Goal: Transaction & Acquisition: Purchase product/service

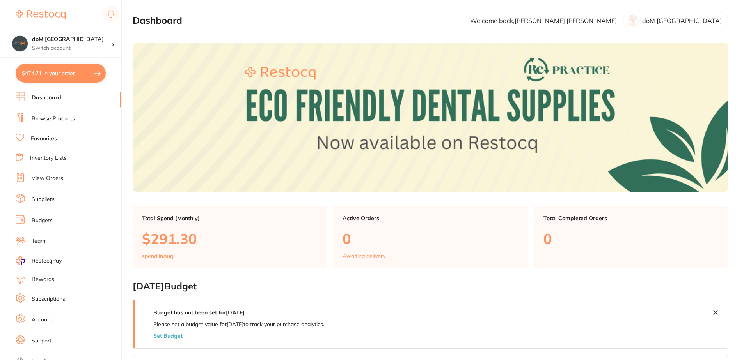
click at [36, 73] on button "$474.71 in your order" at bounding box center [61, 73] width 90 height 19
checkbox input "true"
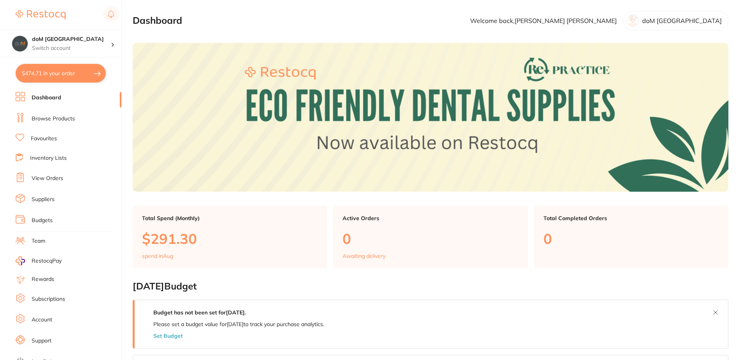
checkbox input "true"
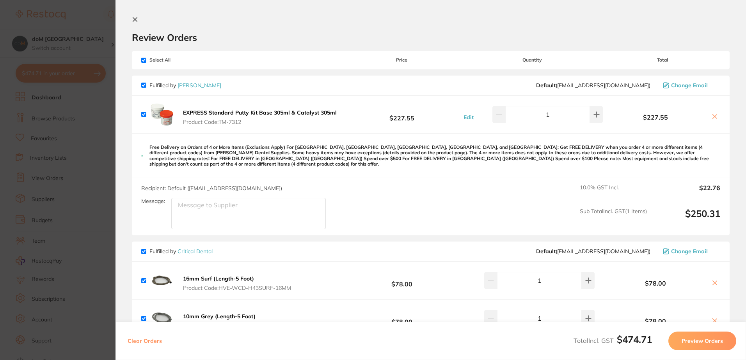
drag, startPoint x: 134, startPoint y: 17, endPoint x: 139, endPoint y: 23, distance: 8.0
click at [135, 17] on icon at bounding box center [135, 19] width 6 height 6
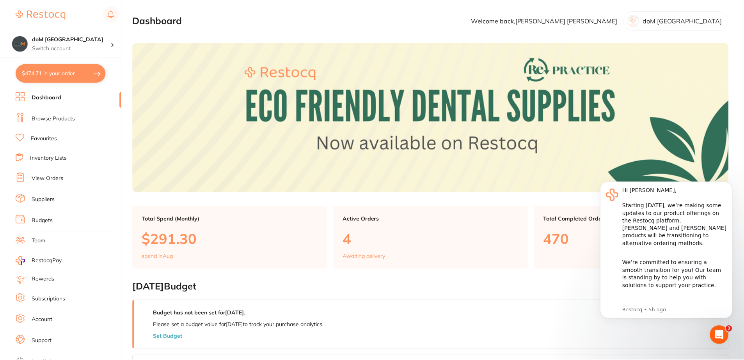
scroll to position [0, 0]
click at [42, 121] on link "Browse Products" at bounding box center [53, 119] width 43 height 8
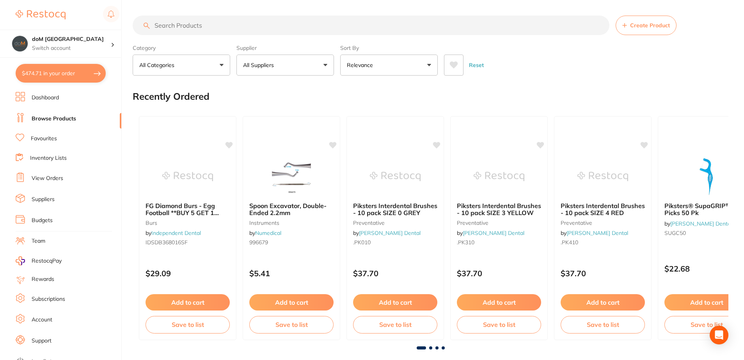
click at [197, 28] on input "search" at bounding box center [371, 26] width 477 height 20
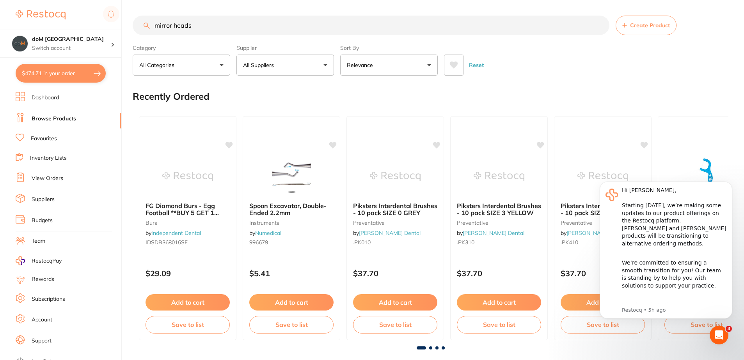
type input "mirror heads"
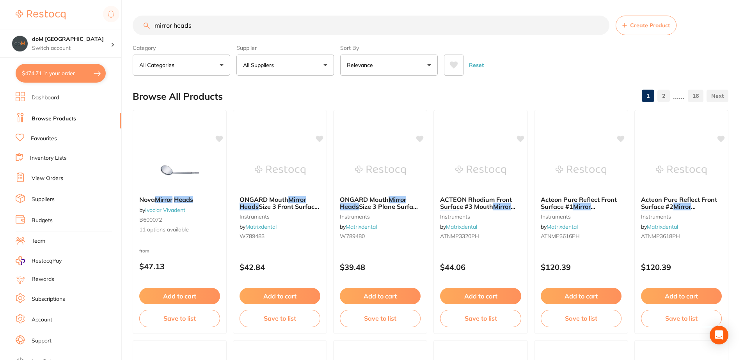
click at [37, 140] on link "Favourites" at bounding box center [44, 139] width 26 height 8
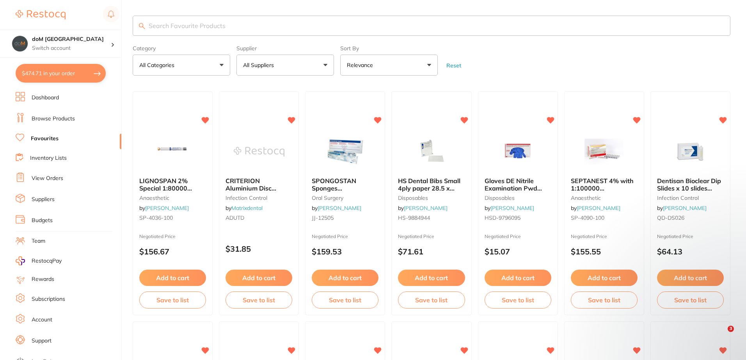
click at [225, 26] on input "search" at bounding box center [432, 26] width 598 height 20
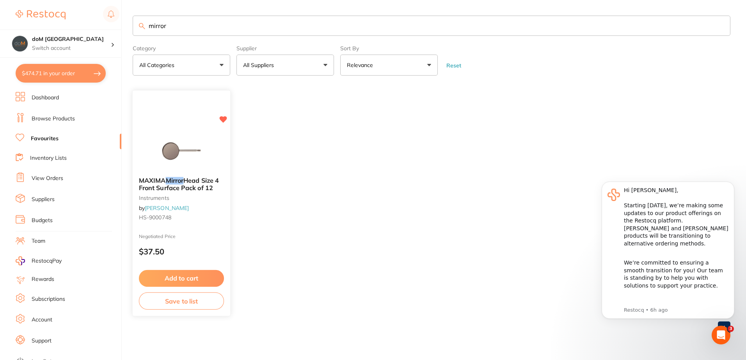
click at [174, 218] on small "HS-9000748" at bounding box center [181, 218] width 85 height 6
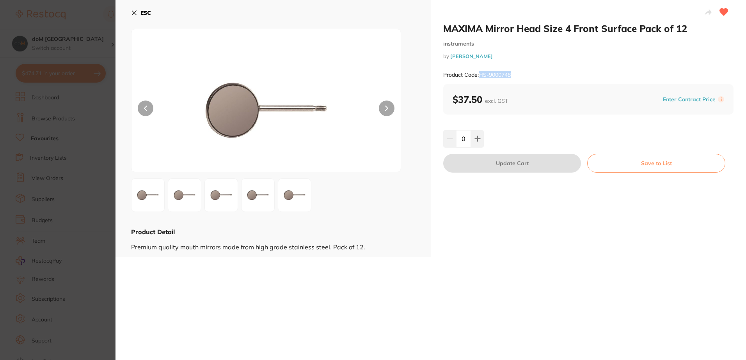
drag, startPoint x: 512, startPoint y: 73, endPoint x: 480, endPoint y: 74, distance: 31.6
click at [480, 74] on div "Product Code: HS-9000748" at bounding box center [588, 75] width 290 height 19
copy small "HS-9000748"
click at [134, 12] on icon at bounding box center [134, 13] width 4 height 4
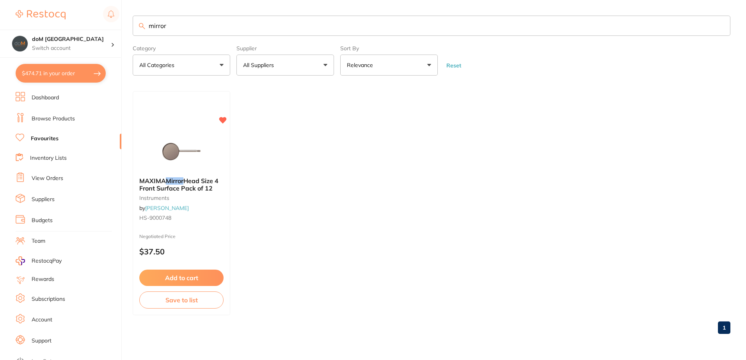
click at [57, 78] on button "$474.71 in your order" at bounding box center [61, 73] width 90 height 19
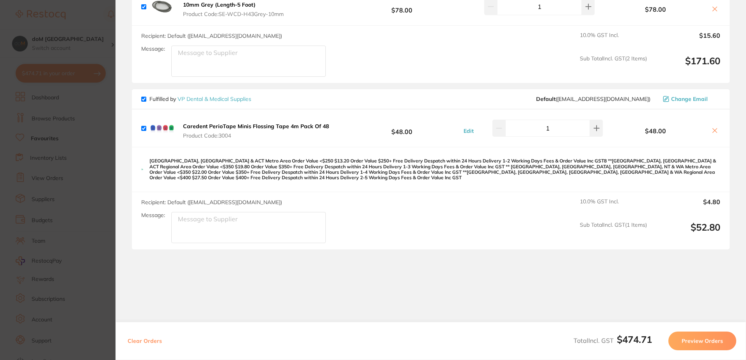
scroll to position [314, 0]
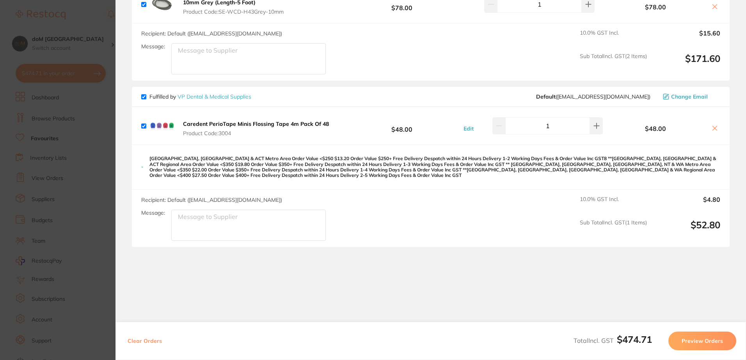
click at [688, 340] on button "Preview Orders" at bounding box center [702, 341] width 68 height 19
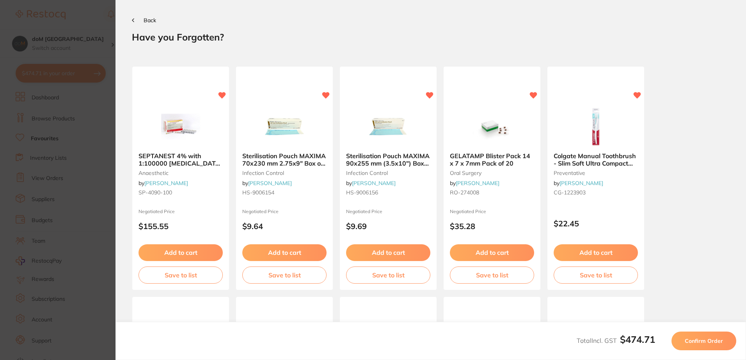
scroll to position [0, 0]
click at [695, 340] on span "Confirm Order" at bounding box center [703, 341] width 38 height 7
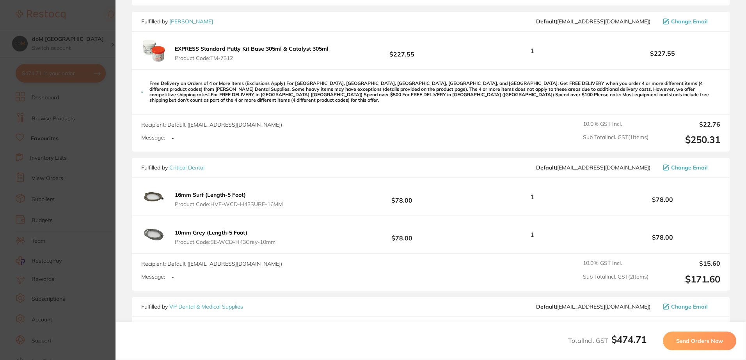
scroll to position [7, 0]
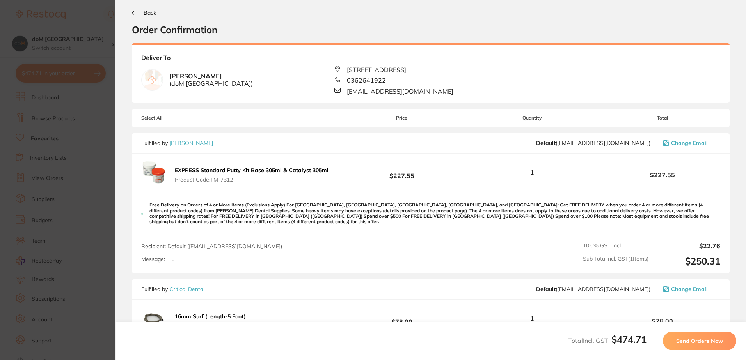
click at [702, 338] on span "Send Orders Now" at bounding box center [699, 341] width 47 height 7
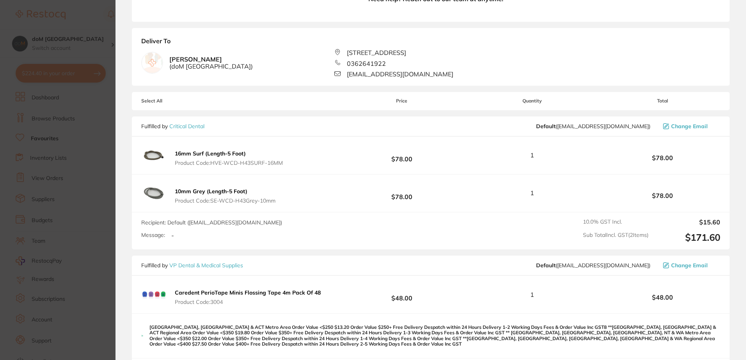
scroll to position [346, 0]
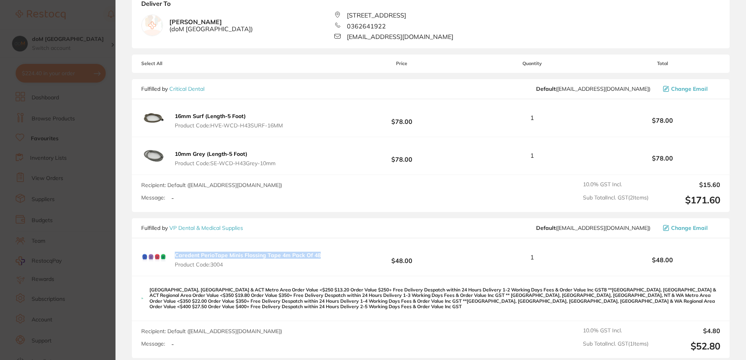
drag, startPoint x: 327, startPoint y: 257, endPoint x: 176, endPoint y: 255, distance: 151.7
click at [176, 255] on div "Caredent PerioTape Minis Flossing Tape 4m Pack Of 48 Product Code: 3004 $48.00 …" at bounding box center [431, 257] width 598 height 37
copy b "Caredent PerioTape Minis Flossing Tape 4m Pack Of 48"
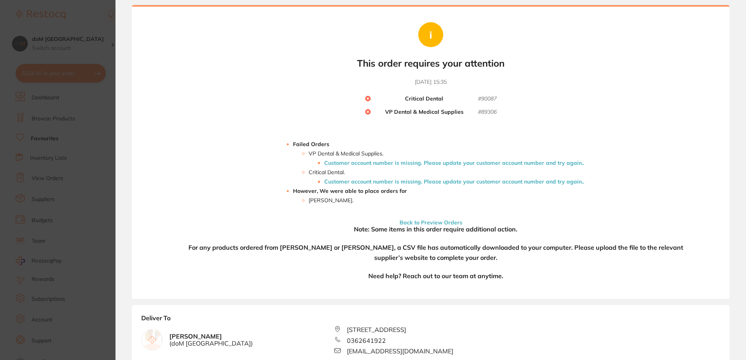
scroll to position [0, 0]
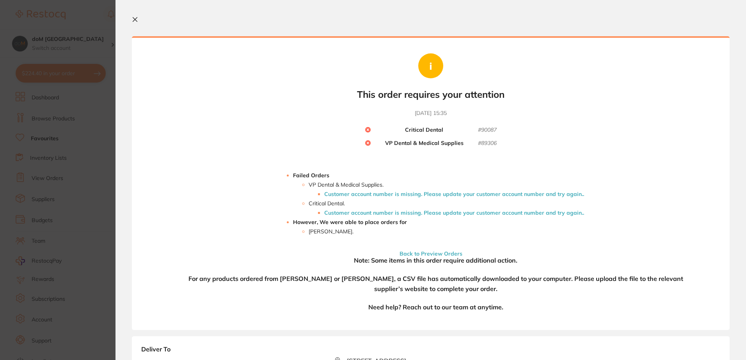
click at [136, 22] on icon at bounding box center [135, 19] width 6 height 6
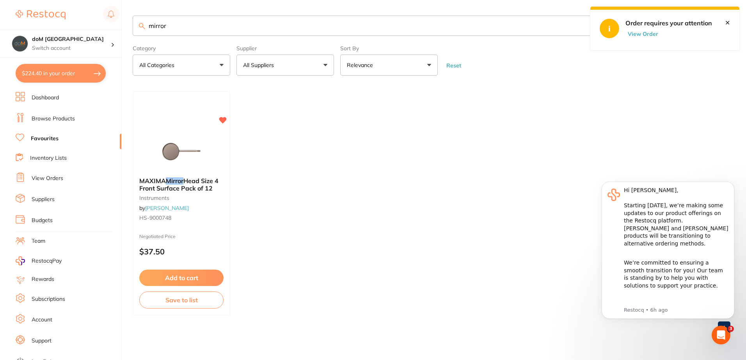
click at [166, 30] on input "mirror" at bounding box center [432, 26] width 598 height 20
drag, startPoint x: 182, startPoint y: 27, endPoint x: 136, endPoint y: 26, distance: 46.4
click at [137, 26] on input "mirror" at bounding box center [432, 26] width 598 height 20
paste input "Caredent PerioTape Minis Flossing Tape 4m Pack Of 48"
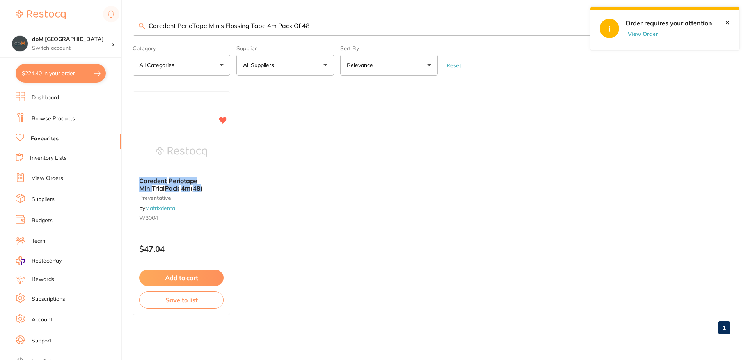
type input "Caredent PerioTape Minis Flossing Tape 4m Pack Of 48"
click at [41, 116] on link "Browse Products" at bounding box center [53, 119] width 43 height 8
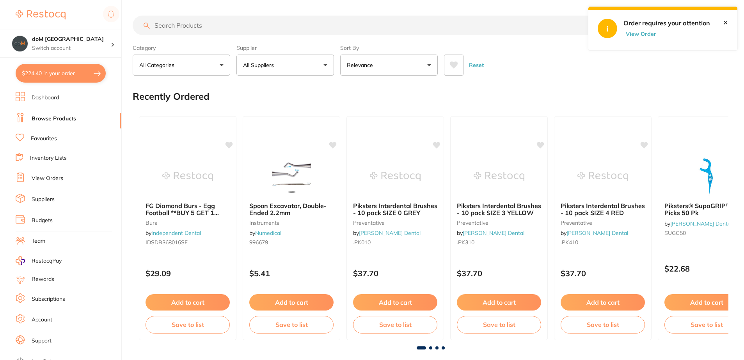
click at [162, 25] on input "search" at bounding box center [371, 26] width 477 height 20
paste input "Caredent PerioTape Minis Flossing Tape 4m Pack Of 48"
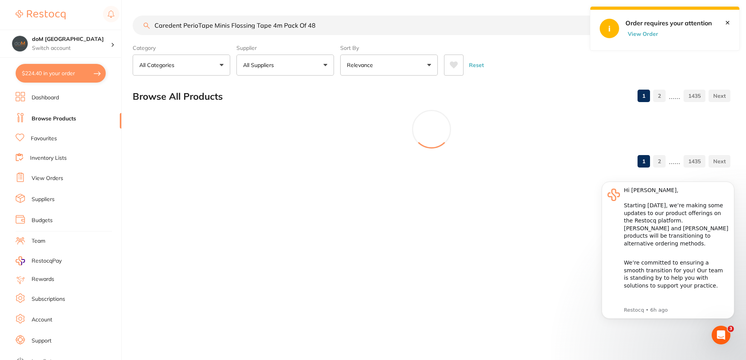
type input "Caredent PerioTape Minis Flossing Tape 4m Pack Of 48"
click at [289, 72] on button "All Suppliers" at bounding box center [285, 65] width 98 height 21
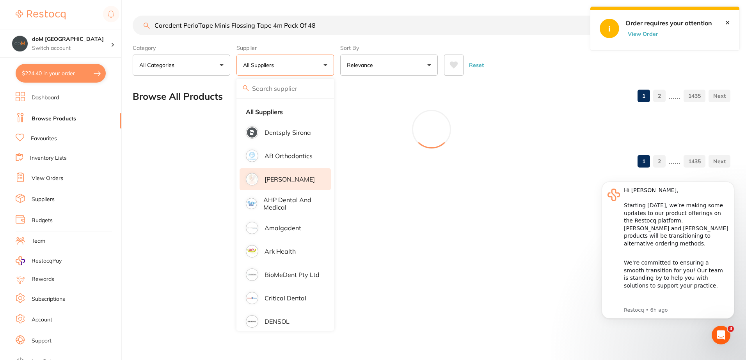
click at [273, 182] on p "[PERSON_NAME]" at bounding box center [289, 179] width 50 height 7
click at [284, 179] on p "[PERSON_NAME]" at bounding box center [289, 179] width 50 height 7
click at [270, 177] on p "[PERSON_NAME]" at bounding box center [289, 179] width 50 height 7
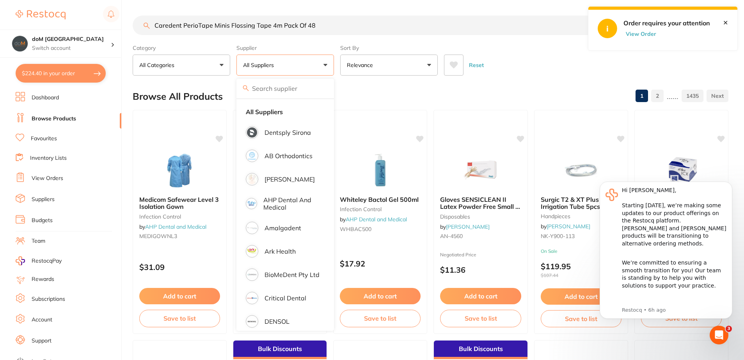
click at [275, 179] on p "[PERSON_NAME]" at bounding box center [289, 179] width 50 height 7
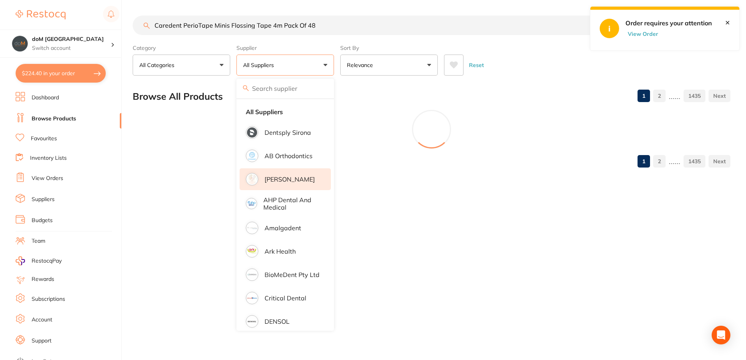
click at [289, 181] on p "[PERSON_NAME]" at bounding box center [289, 179] width 50 height 7
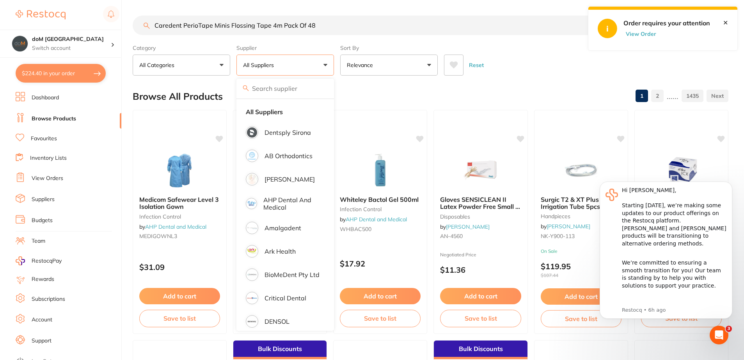
click at [517, 92] on div "Browse All Products 1 2 ...... 1435" at bounding box center [431, 96] width 596 height 26
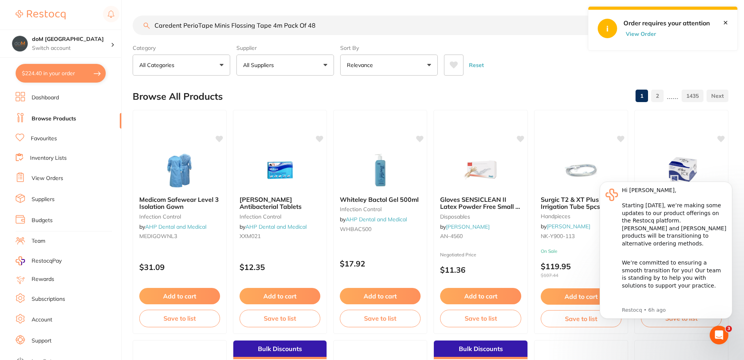
click at [37, 97] on link "Dashboard" at bounding box center [45, 98] width 27 height 8
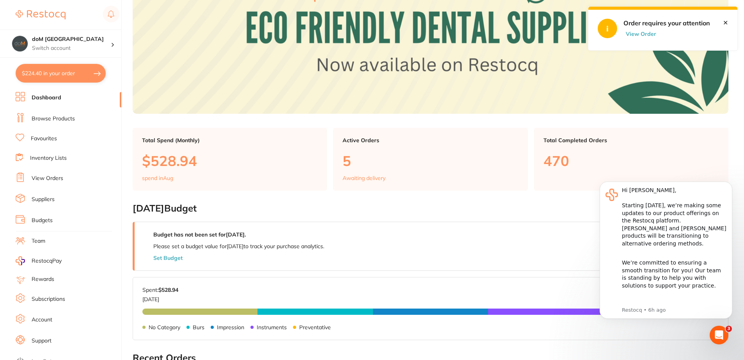
drag, startPoint x: 40, startPoint y: 72, endPoint x: 53, endPoint y: 74, distance: 13.8
click at [40, 72] on button "$224.40 in your order" at bounding box center [61, 73] width 90 height 19
checkbox input "true"
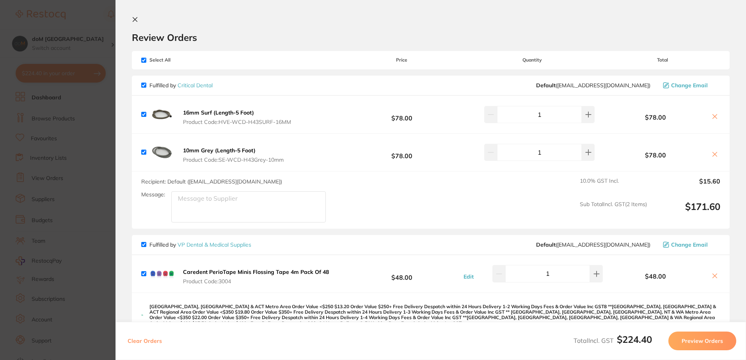
click at [135, 20] on icon at bounding box center [135, 20] width 4 height 4
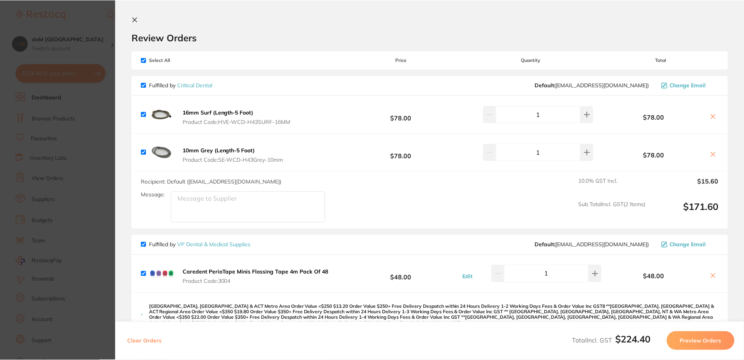
scroll to position [78, 0]
